Goal: Task Accomplishment & Management: Use online tool/utility

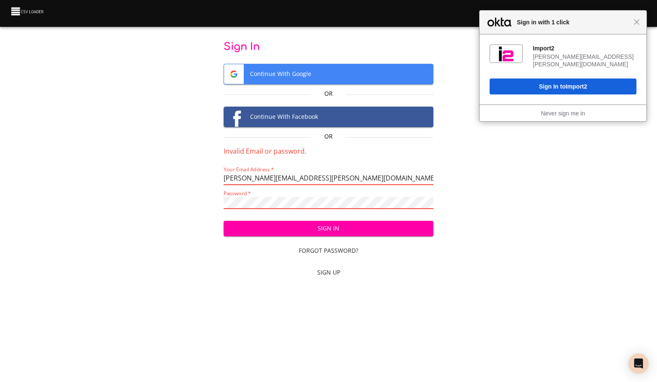
click at [366, 182] on input "Nicole.imbus@m3ins.com" at bounding box center [328, 179] width 210 height 12
drag, startPoint x: 366, startPoint y: 182, endPoint x: 178, endPoint y: 182, distance: 187.8
click at [178, 182] on div "Sign In Continue With Google Or Continue With Facebook Or Invalid Email or pass…" at bounding box center [328, 160] width 630 height 241
paste input "Robin.Sliga"
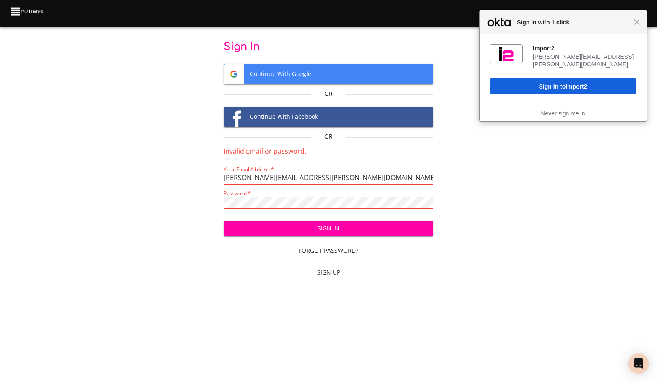
type input "Robin.Sliga@m3ins.com"
click at [193, 197] on div "Sign In Continue With Google Or Continue With Facebook Or Invalid Email or pass…" at bounding box center [328, 160] width 630 height 241
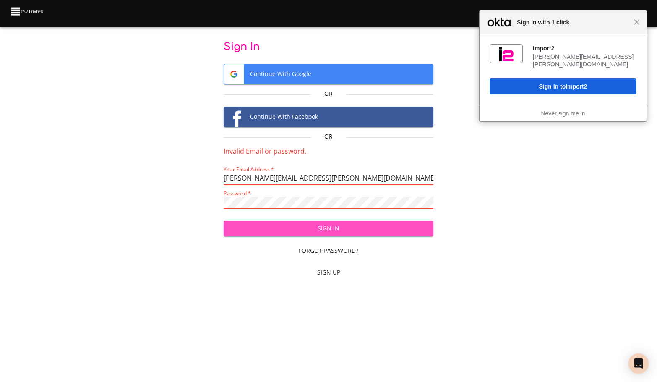
click at [382, 230] on span "Sign In" at bounding box center [328, 228] width 197 height 10
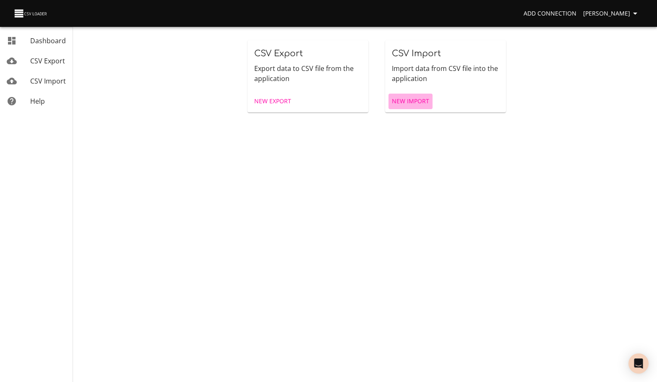
click at [413, 99] on span "New Import" at bounding box center [410, 101] width 37 height 10
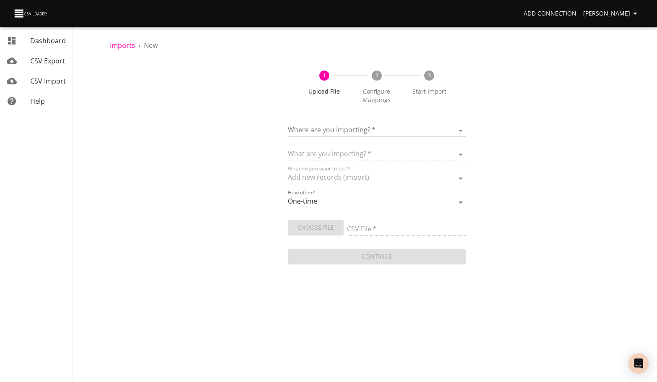
click at [38, 12] on img at bounding box center [30, 14] width 35 height 12
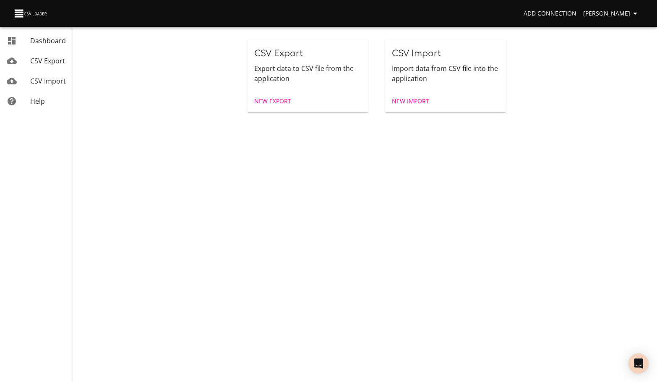
click at [47, 74] on link "CSV Import" at bounding box center [36, 81] width 73 height 20
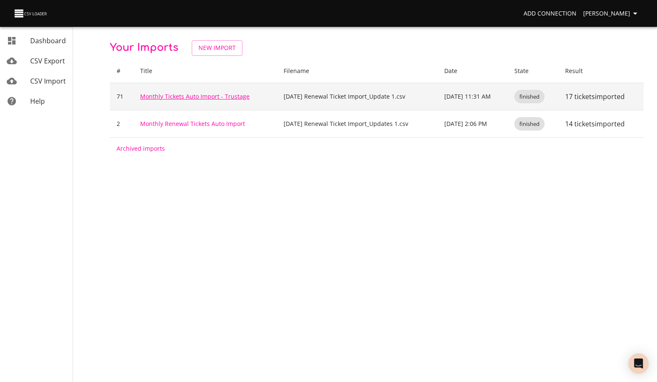
click at [183, 97] on link "Monthly Tickets Auto Import - Trustage" at bounding box center [194, 96] width 109 height 8
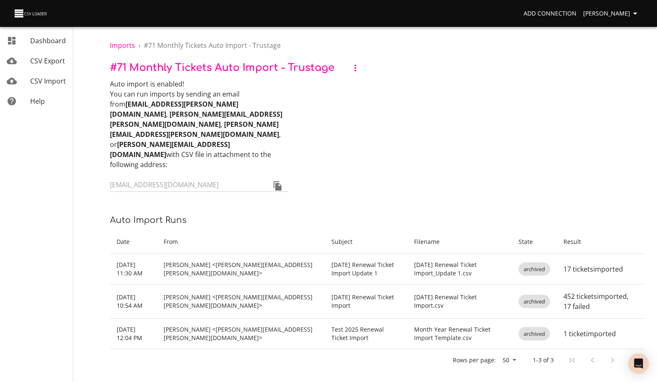
click at [39, 36] on span "Dashboard" at bounding box center [48, 40] width 36 height 9
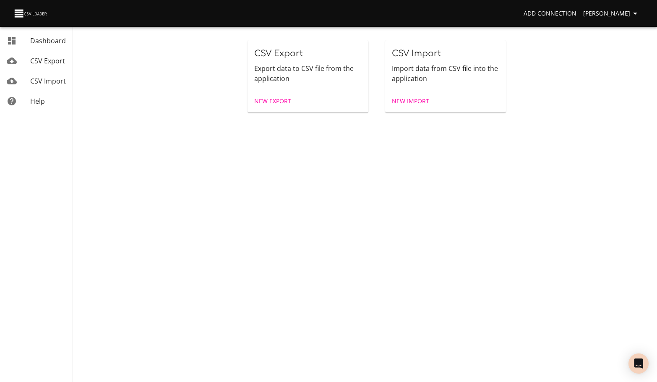
click at [43, 80] on span "CSV Import" at bounding box center [48, 80] width 36 height 9
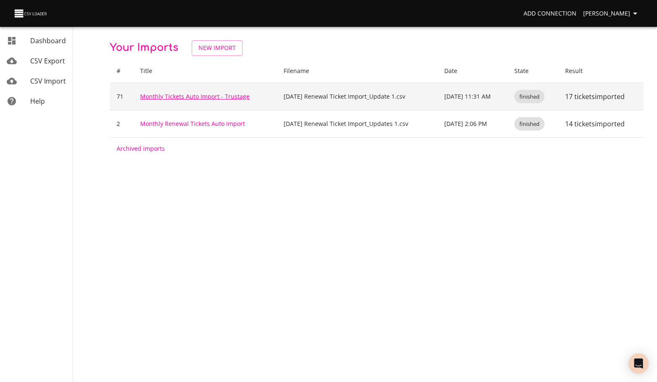
click at [211, 98] on link "Monthly Tickets Auto Import - Trustage" at bounding box center [194, 96] width 109 height 8
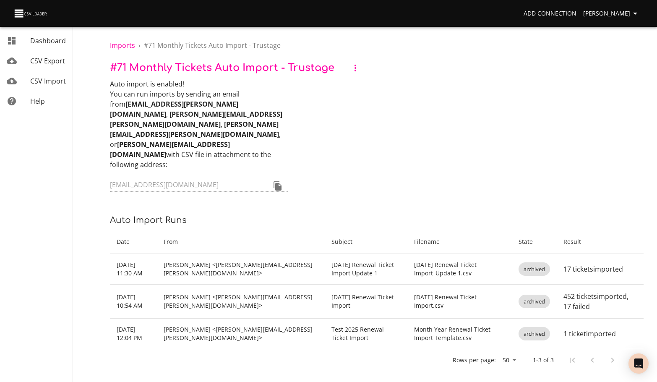
click at [42, 36] on span "Dashboard" at bounding box center [48, 40] width 36 height 9
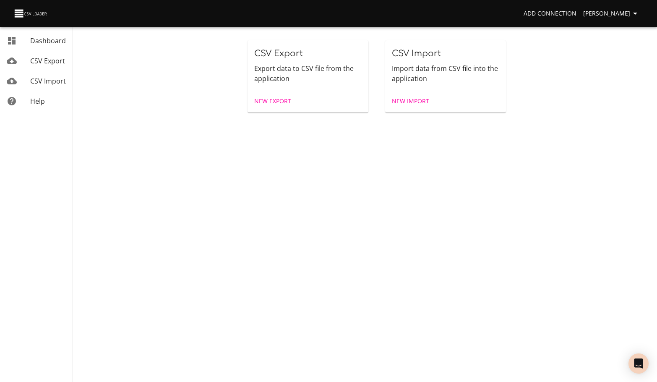
click at [42, 75] on link "CSV Import" at bounding box center [36, 81] width 73 height 20
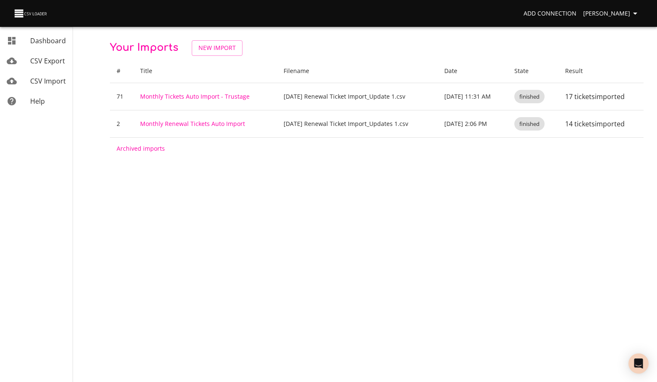
click at [622, 65] on th "Result" at bounding box center [600, 71] width 85 height 24
